Goal: Find contact information: Find contact information

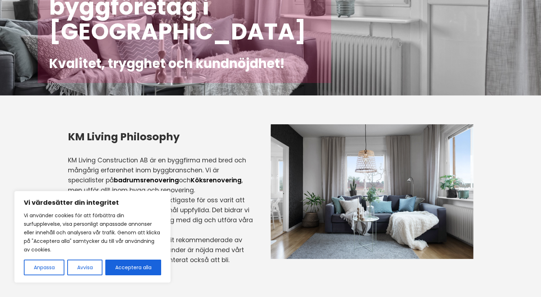
scroll to position [214, 0]
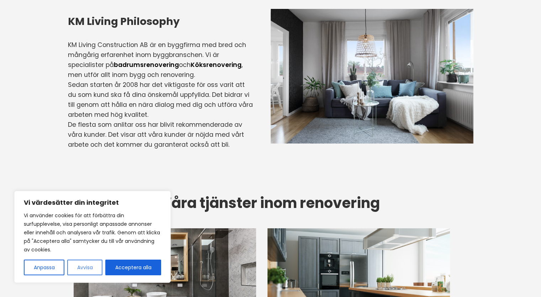
click at [90, 267] on button "Avvisa" at bounding box center [84, 267] width 35 height 16
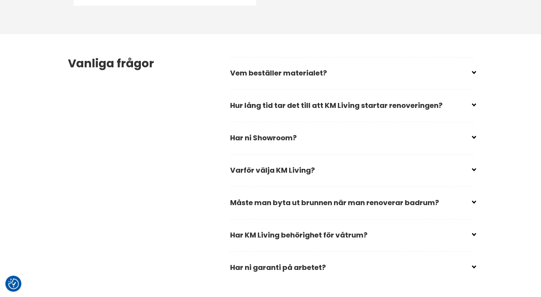
scroll to position [1032, 0]
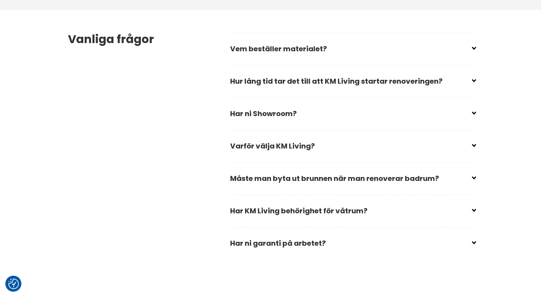
click at [413, 82] on input "checkbox" at bounding box center [353, 78] width 243 height 11
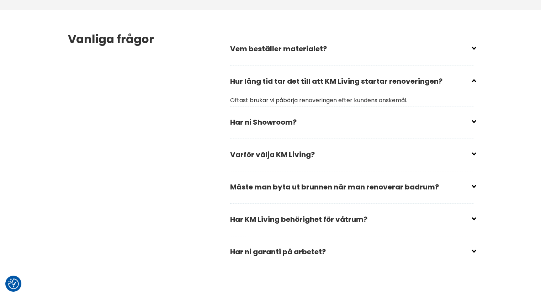
click at [413, 82] on input "checkbox" at bounding box center [353, 78] width 243 height 11
checkbox input "true"
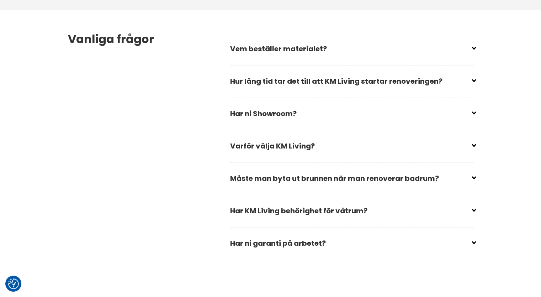
click at [272, 117] on h2 "Har ni Showroom?" at bounding box center [351, 116] width 243 height 24
click at [462, 113] on input "checkbox" at bounding box center [353, 110] width 243 height 11
checkbox input "false"
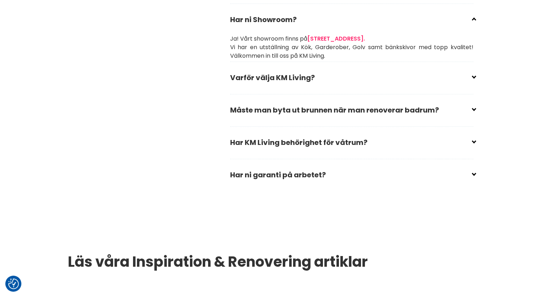
scroll to position [1139, 0]
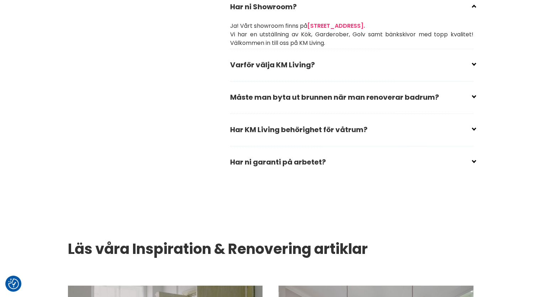
click at [319, 161] on input "checkbox" at bounding box center [353, 159] width 243 height 11
checkbox input "false"
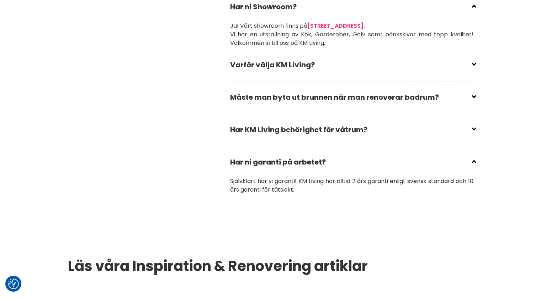
click at [337, 130] on input "checkbox" at bounding box center [353, 126] width 243 height 11
checkbox input "false"
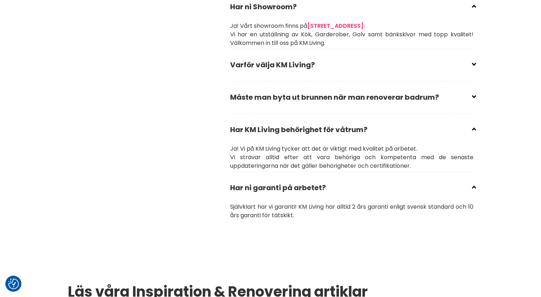
click at [342, 99] on input "checkbox" at bounding box center [353, 94] width 243 height 11
checkbox input "false"
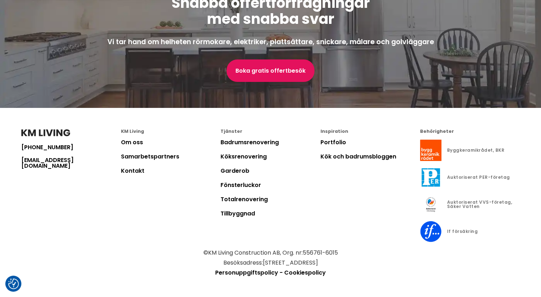
scroll to position [2035, 0]
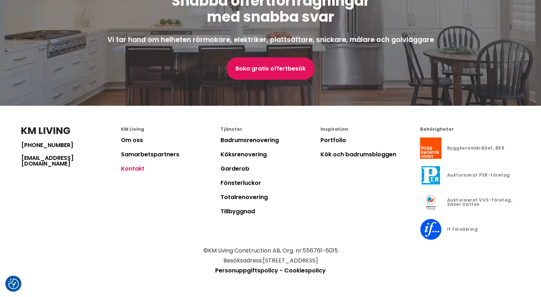
click at [138, 168] on link "Kontakt" at bounding box center [132, 168] width 23 height 8
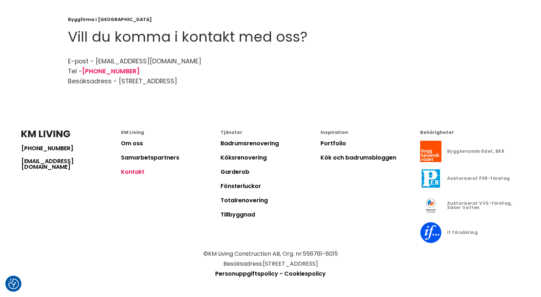
scroll to position [78, 0]
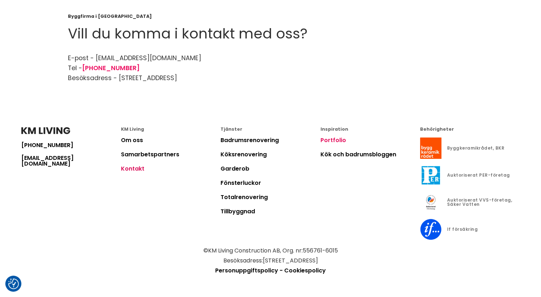
click at [334, 140] on link "Portfolio" at bounding box center [334, 140] width 26 height 8
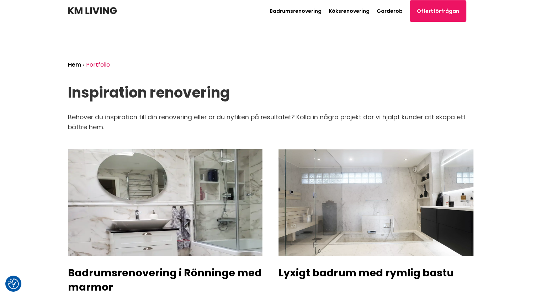
click at [104, 11] on img at bounding box center [92, 10] width 49 height 7
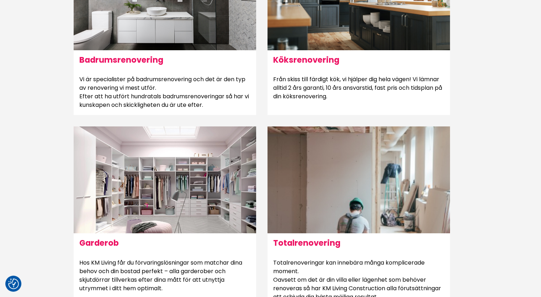
scroll to position [747, 0]
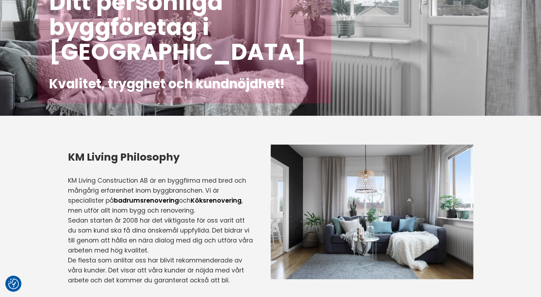
scroll to position [1941, 0]
